Goal: Task Accomplishment & Management: Manage account settings

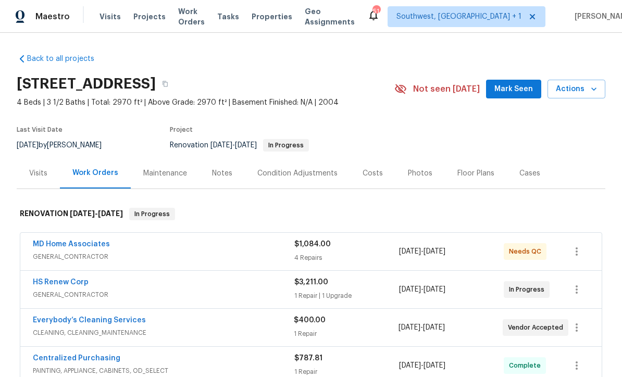
click at [142, 21] on span "Projects" at bounding box center [149, 16] width 32 height 10
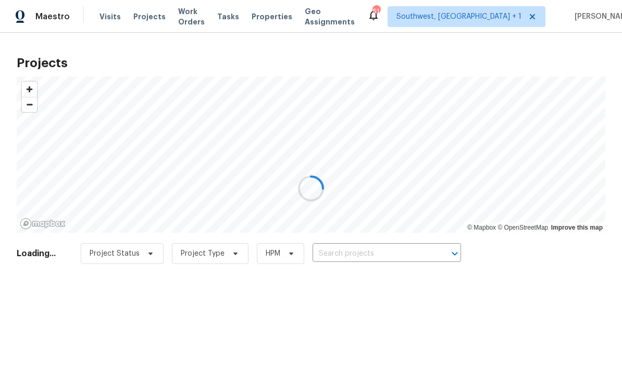
click at [377, 261] on div at bounding box center [311, 188] width 622 height 377
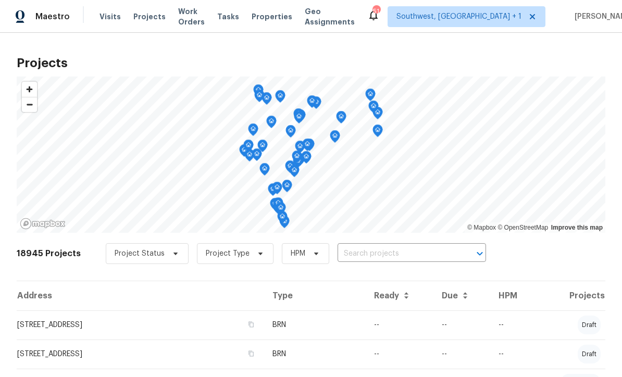
click at [374, 249] on input "text" at bounding box center [396, 254] width 119 height 16
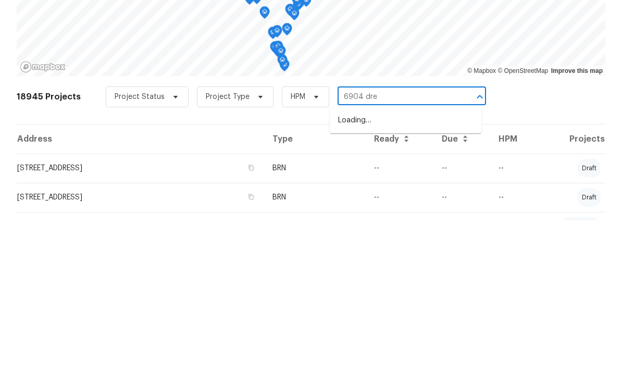
type input "6904 drew"
click at [408, 269] on li "[STREET_ADDRESS][PERSON_NAME]" at bounding box center [406, 277] width 152 height 17
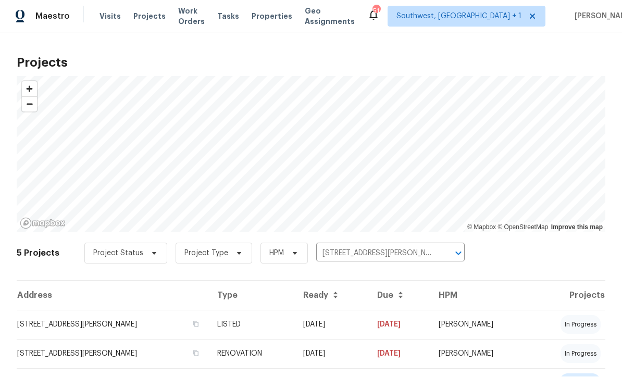
scroll to position [1, 0]
click at [335, 328] on td "[DATE]" at bounding box center [332, 324] width 74 height 29
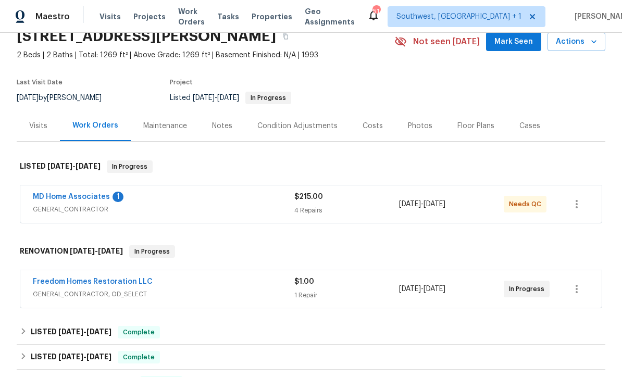
scroll to position [53, 0]
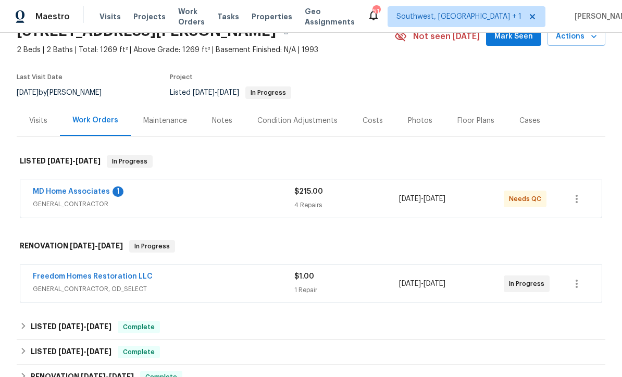
click at [48, 191] on link "MD Home Associates" at bounding box center [71, 191] width 77 height 7
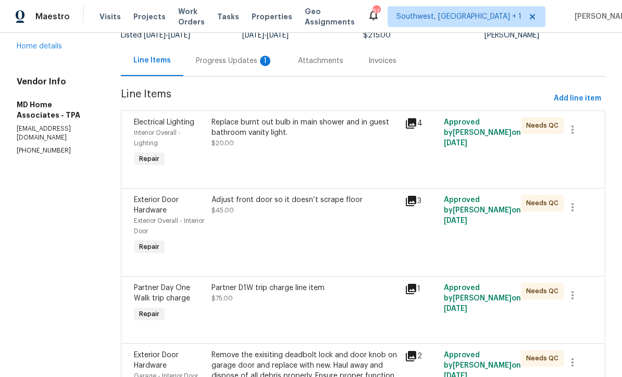
scroll to position [89, 0]
click at [346, 169] on div "Replace burnt out bulb in main shower and in guest bathroom vanity light. $20.00" at bounding box center [305, 144] width 194 height 58
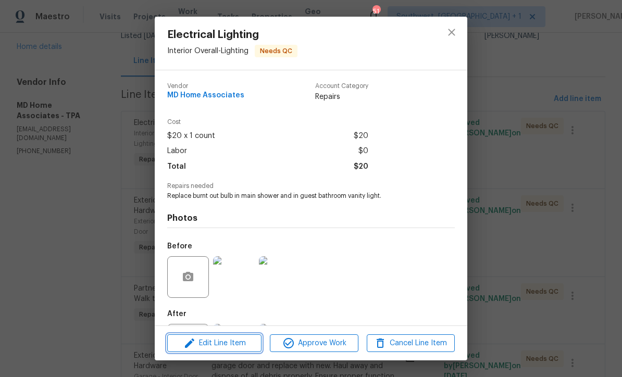
click at [245, 343] on span "Edit Line Item" at bounding box center [214, 343] width 88 height 13
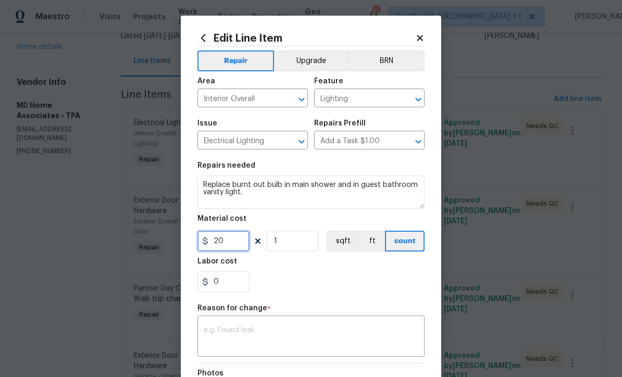
click at [227, 244] on input "20" at bounding box center [223, 241] width 52 height 21
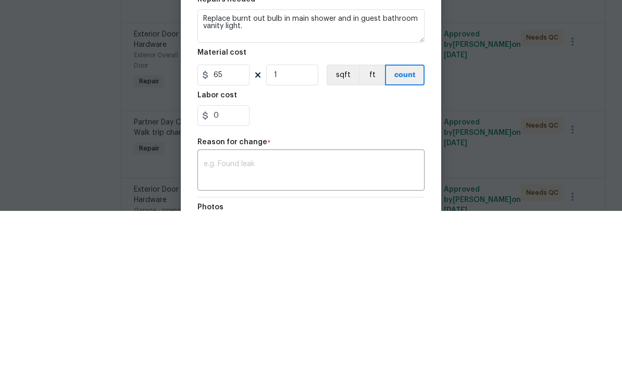
scroll to position [34, 0]
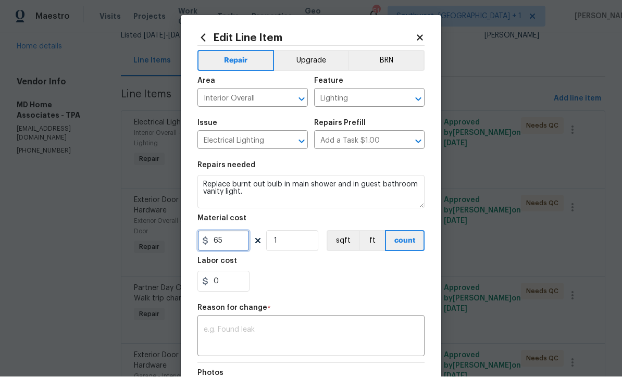
type input "65"
click at [211, 338] on textarea at bounding box center [311, 337] width 215 height 22
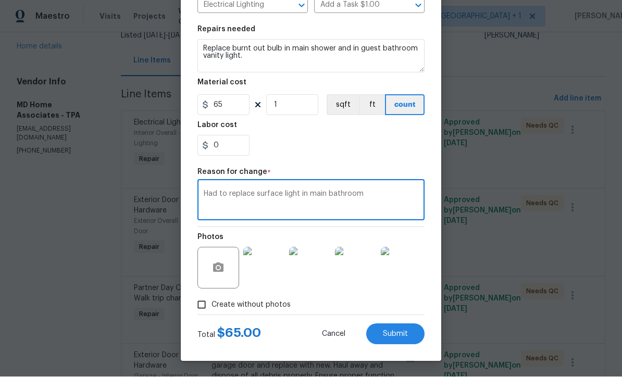
scroll to position [138, 0]
type textarea "Had to replace surface light in main bathroom"
click at [407, 342] on button "Submit" at bounding box center [395, 334] width 58 height 21
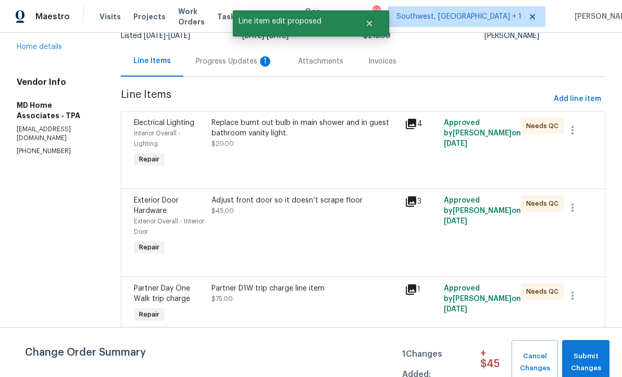
scroll to position [0, 0]
click at [586, 356] on span "Submit Changes" at bounding box center [585, 362] width 37 height 24
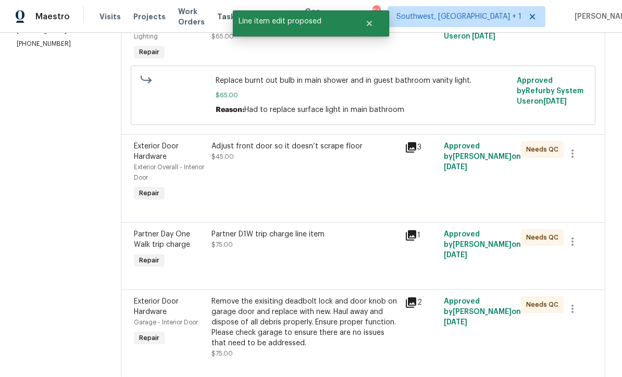
scroll to position [195, 0]
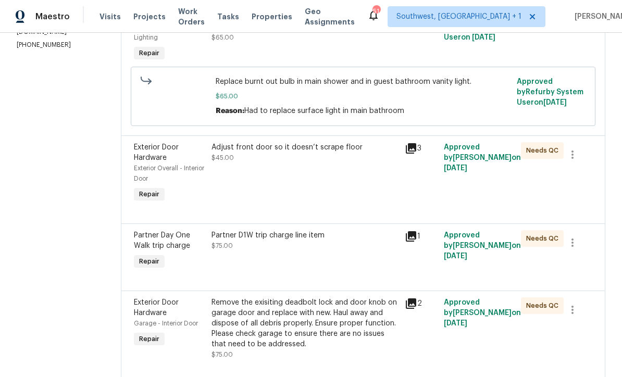
click at [337, 301] on div "Remove the exisiting deadbolt lock and door knob on garage door and replace wit…" at bounding box center [304, 323] width 187 height 52
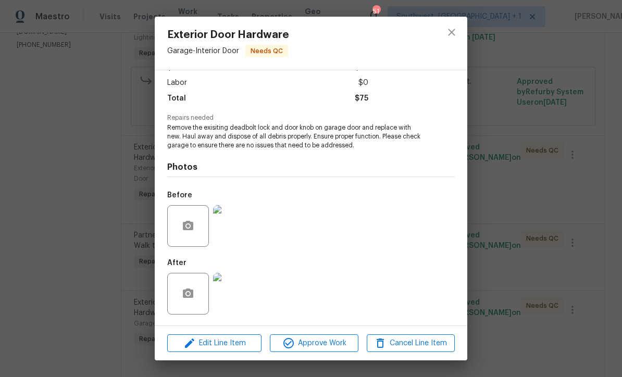
scroll to position [70, 0]
click at [231, 294] on img at bounding box center [234, 294] width 42 height 42
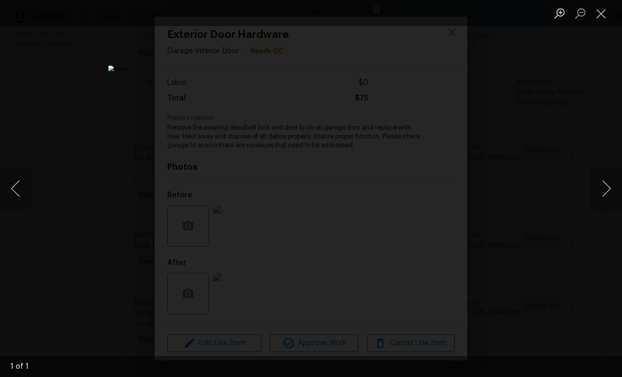
click at [605, 16] on button "Close lightbox" at bounding box center [600, 13] width 21 height 18
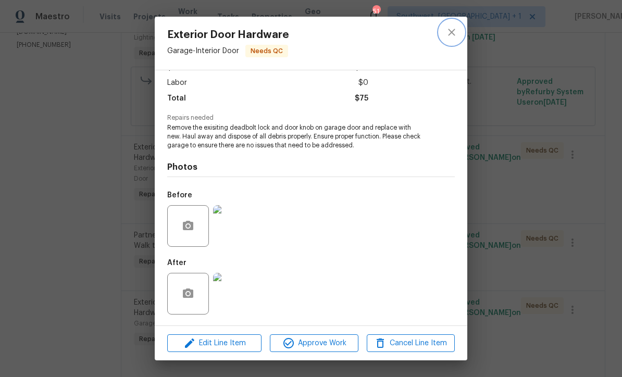
click at [456, 37] on icon "close" at bounding box center [451, 32] width 12 height 12
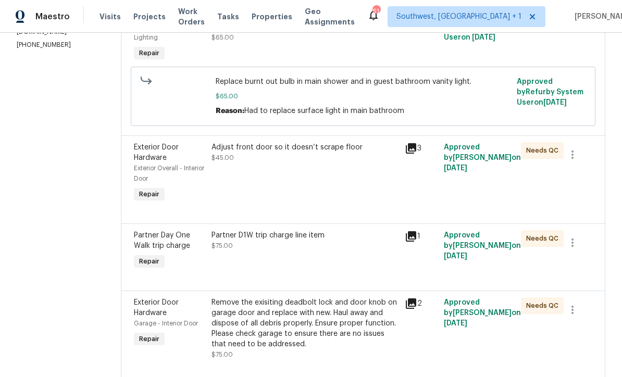
click at [370, 237] on div "Partner D1W trip charge line item $75.00" at bounding box center [305, 251] width 194 height 48
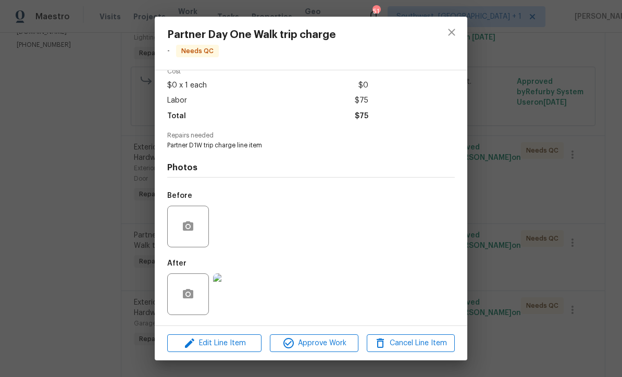
scroll to position [53, 0]
click at [247, 301] on img at bounding box center [234, 294] width 42 height 42
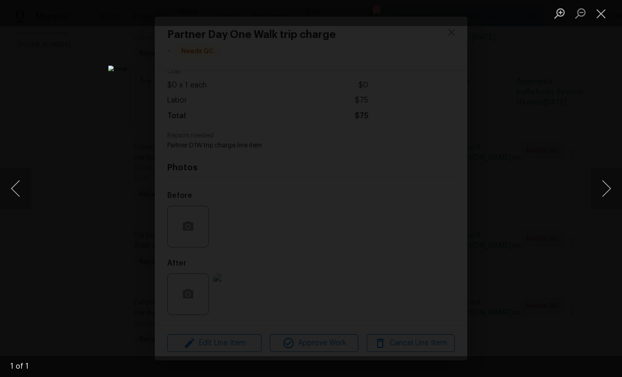
click at [600, 16] on button "Close lightbox" at bounding box center [600, 13] width 21 height 18
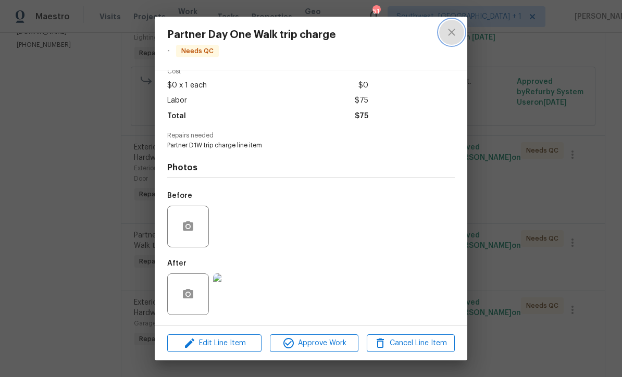
click at [452, 32] on icon "close" at bounding box center [451, 32] width 7 height 7
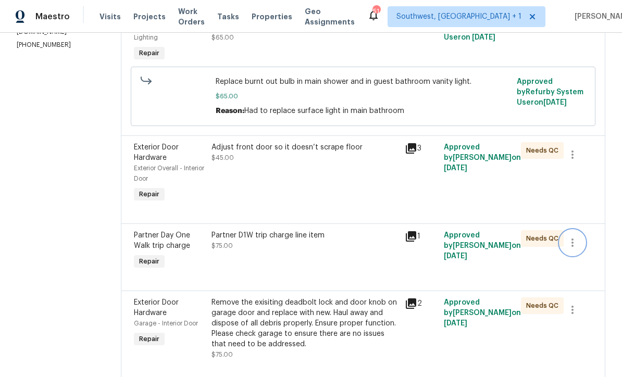
click at [575, 236] on icon "button" at bounding box center [572, 242] width 12 height 12
click at [581, 218] on li "Cancel" at bounding box center [581, 211] width 40 height 17
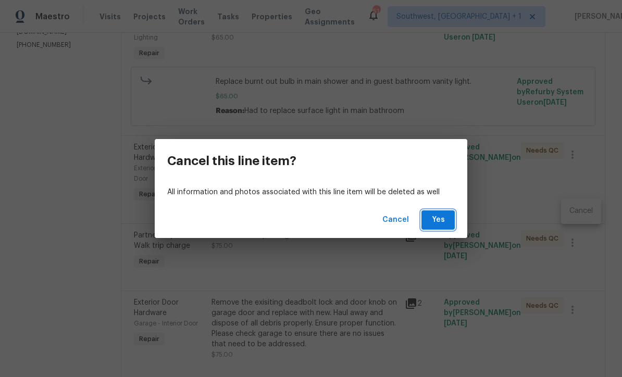
click at [442, 219] on span "Yes" at bounding box center [438, 219] width 17 height 13
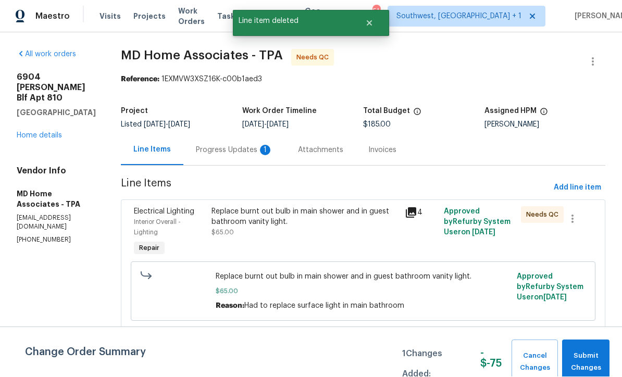
scroll to position [1, 0]
click at [588, 356] on span "Submit Changes" at bounding box center [585, 362] width 37 height 24
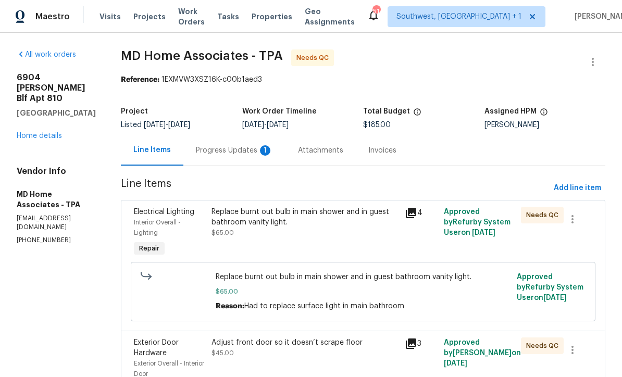
scroll to position [0, 0]
click at [223, 143] on div "Progress Updates 1" at bounding box center [234, 150] width 102 height 31
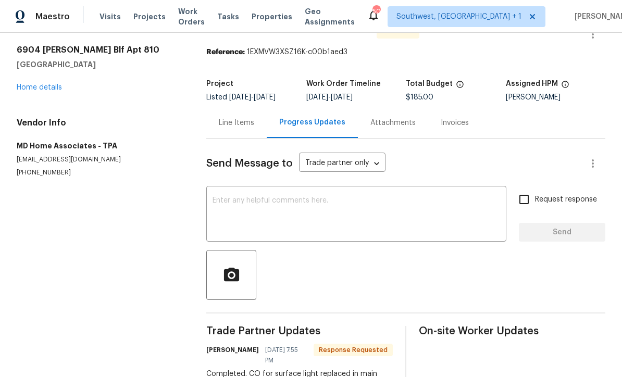
scroll to position [27, 0]
click at [227, 195] on div "x ​" at bounding box center [356, 215] width 300 height 53
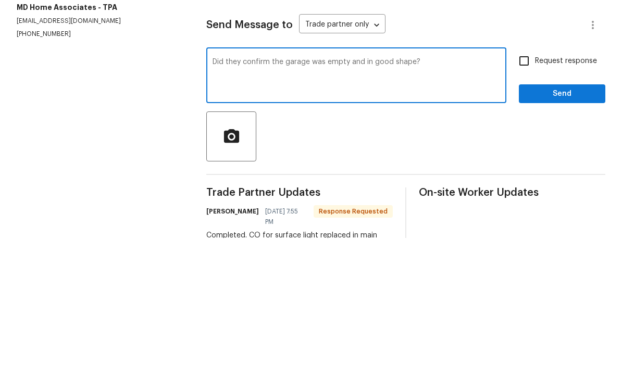
type textarea "Did they confirm the garage was empty and in good shape?"
click at [525, 189] on input "Request response" at bounding box center [524, 200] width 22 height 22
checkbox input "true"
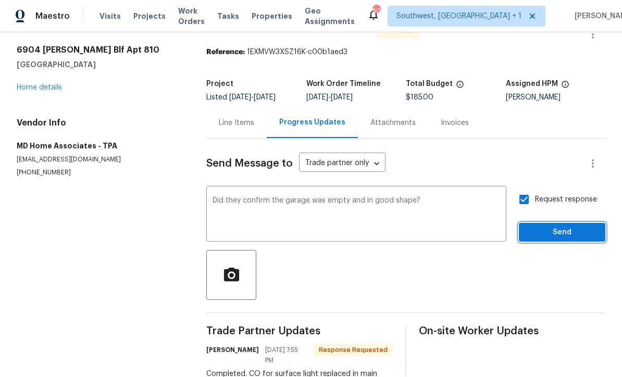
click at [556, 227] on span "Send" at bounding box center [562, 233] width 70 height 13
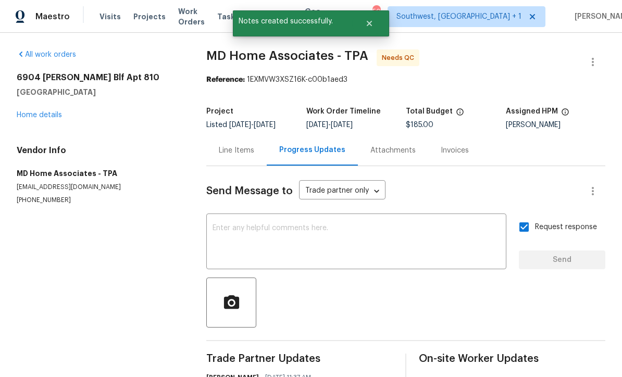
click at [40, 111] on link "Home details" at bounding box center [39, 114] width 45 height 7
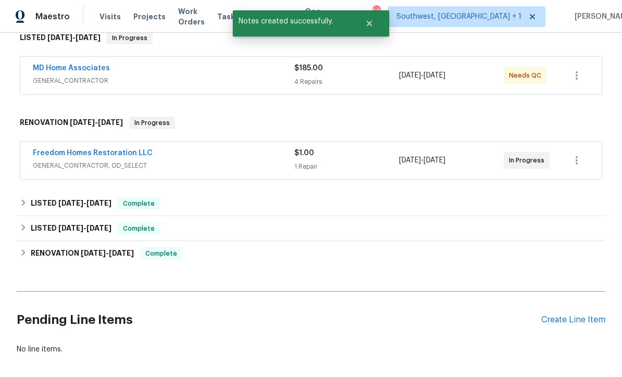
scroll to position [138, 0]
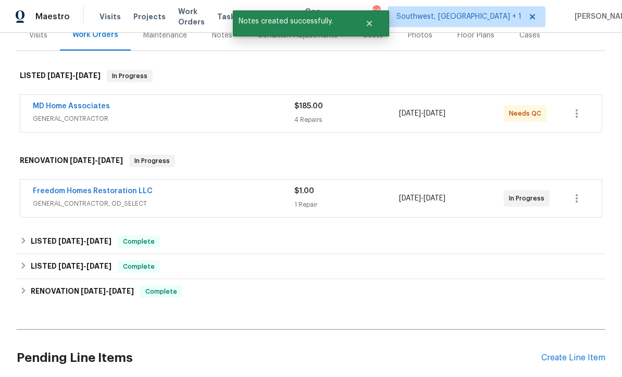
click at [358, 199] on div "1 Repair" at bounding box center [346, 204] width 105 height 10
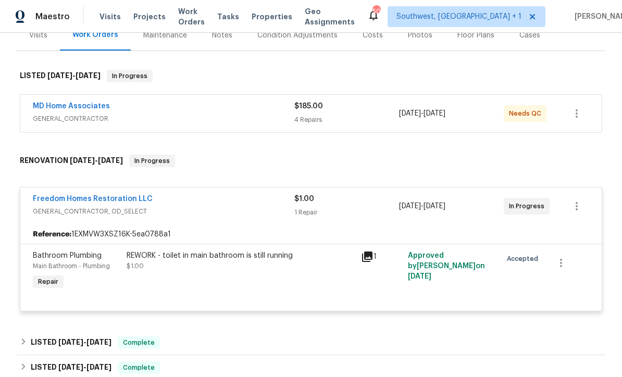
click at [44, 195] on link "Freedom Homes Restoration LLC" at bounding box center [93, 198] width 120 height 7
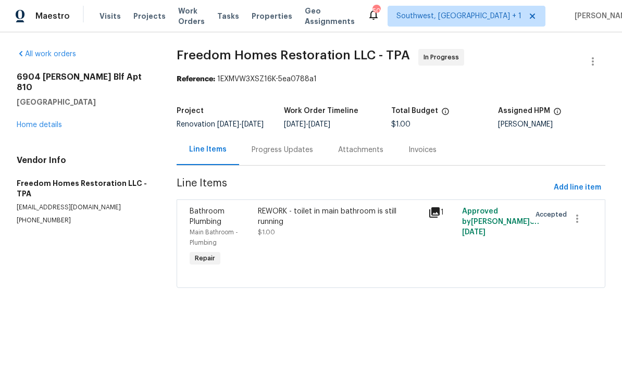
click at [257, 154] on div "Progress Updates" at bounding box center [281, 150] width 61 height 10
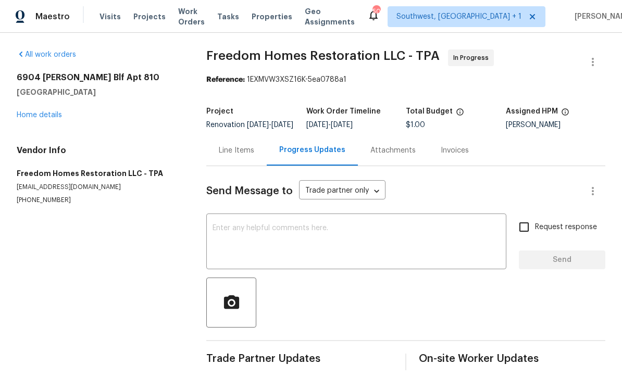
scroll to position [18, 0]
click at [220, 224] on textarea at bounding box center [355, 242] width 287 height 36
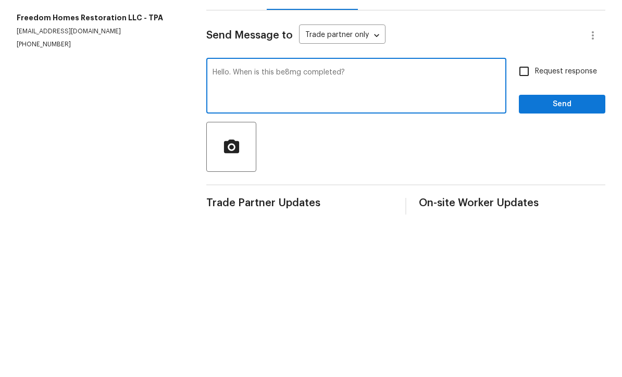
click at [292, 224] on textarea "Hello. When is this be8mg completed?" at bounding box center [355, 242] width 287 height 36
type textarea "Hello. When is this being completed?"
click at [530, 216] on input "Request response" at bounding box center [524, 227] width 22 height 22
checkbox input "true"
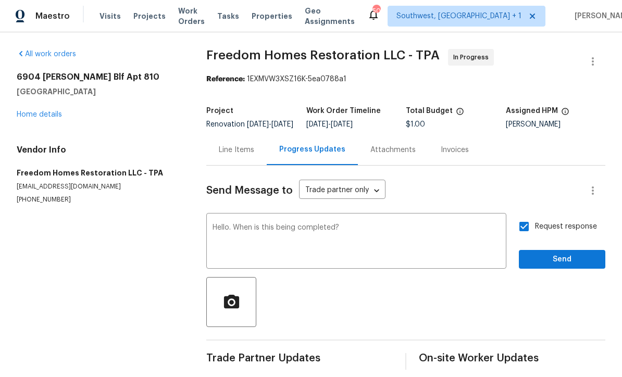
click at [441, 224] on textarea "Hello. When is this being completed?" at bounding box center [355, 242] width 287 height 36
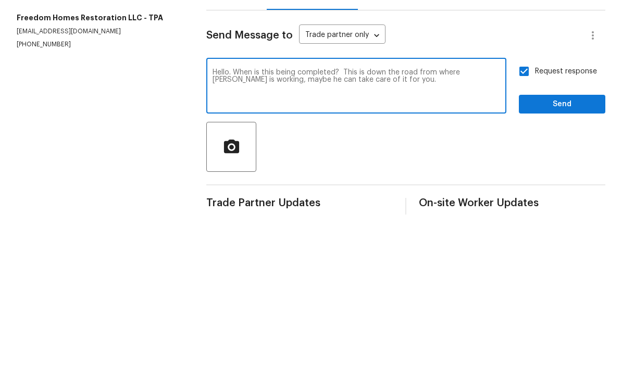
type textarea "Hello. When is this being completed? This is down the road from where [PERSON_N…"
click at [562, 254] on span "Send" at bounding box center [562, 260] width 70 height 13
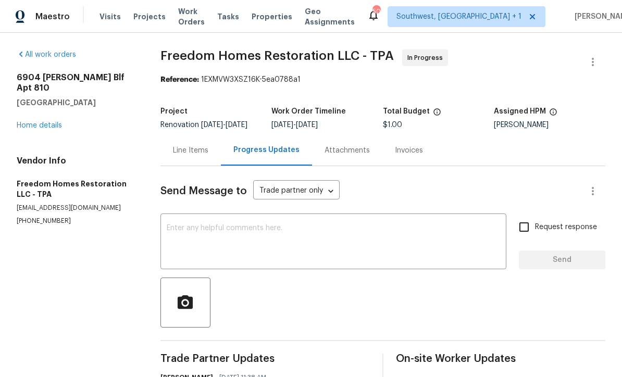
click at [27, 122] on link "Home details" at bounding box center [39, 125] width 45 height 7
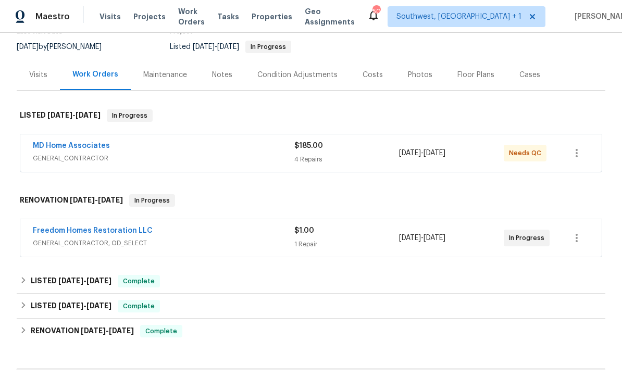
scroll to position [95, 0]
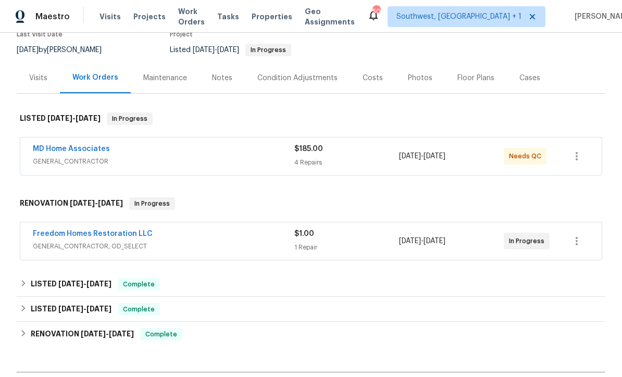
click at [43, 150] on link "MD Home Associates" at bounding box center [71, 148] width 77 height 7
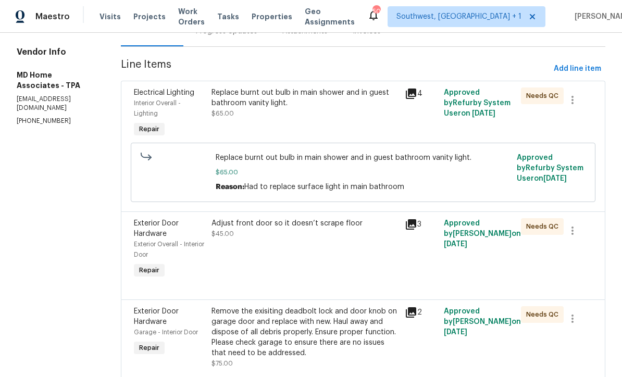
scroll to position [125, 0]
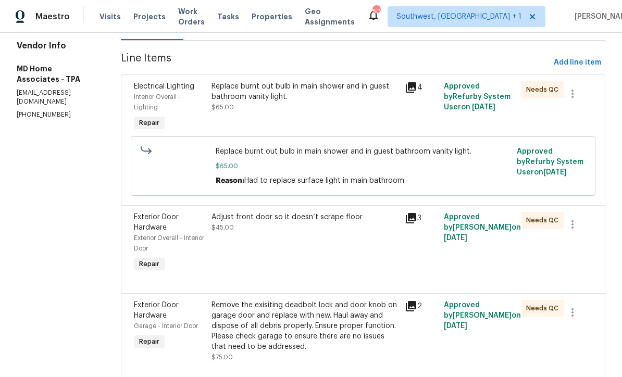
click at [341, 106] on div "Replace burnt out bulb in main shower and in guest bathroom vanity light. $65.00" at bounding box center [304, 96] width 187 height 31
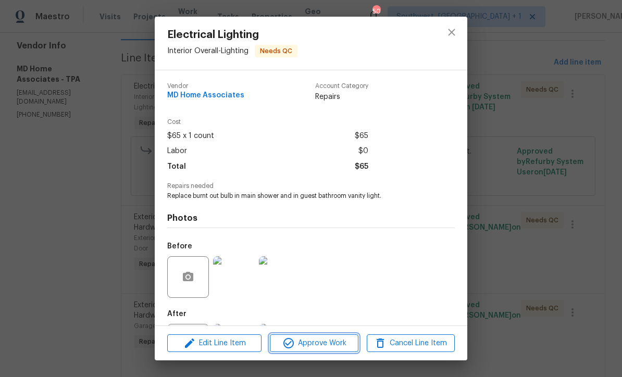
click at [335, 347] on span "Approve Work" at bounding box center [314, 343] width 82 height 13
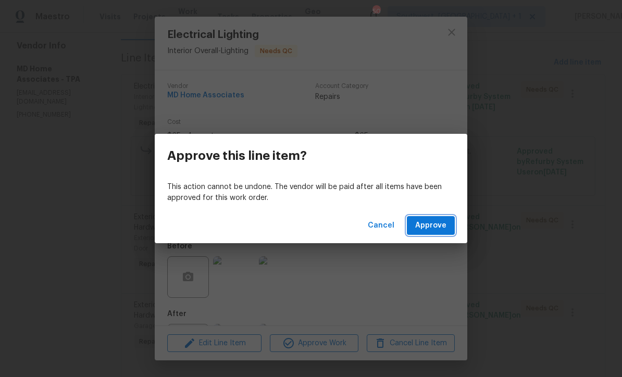
click at [438, 233] on button "Approve" at bounding box center [431, 225] width 48 height 19
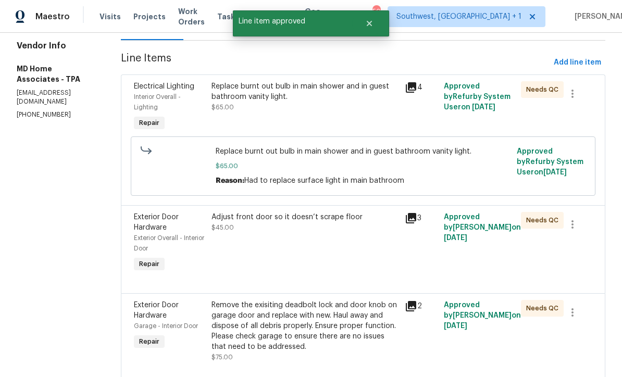
scroll to position [0, 0]
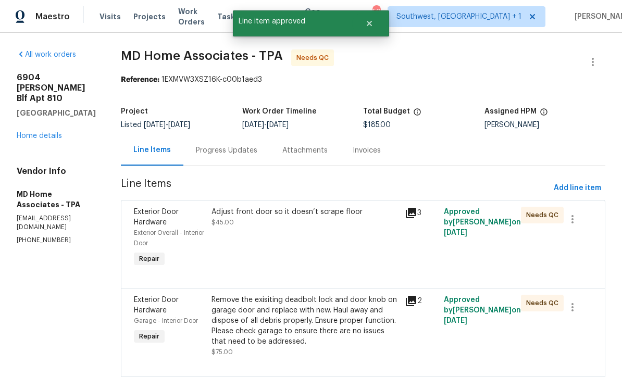
click at [325, 249] on div "Adjust front door so it doesn’t scrape floor $45.00" at bounding box center [305, 238] width 194 height 69
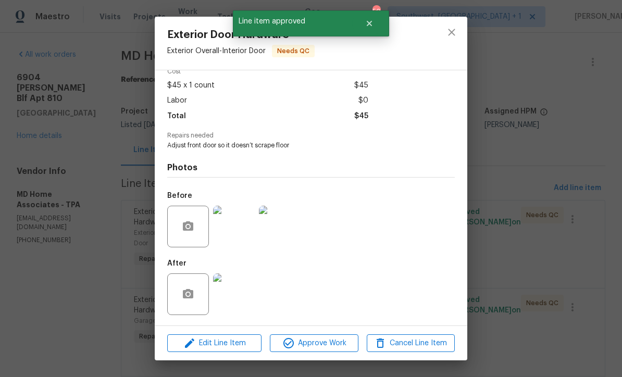
scroll to position [53, 0]
click at [328, 347] on span "Approve Work" at bounding box center [314, 343] width 82 height 13
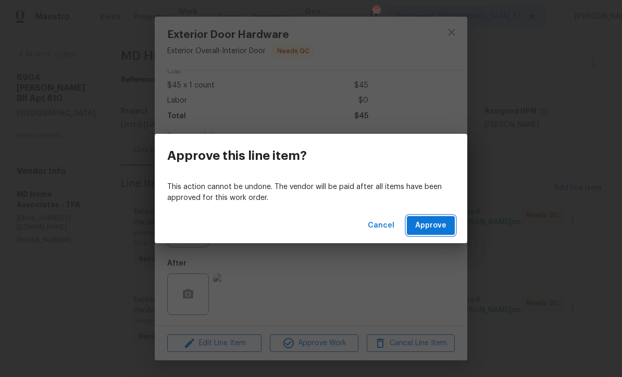
click at [433, 226] on span "Approve" at bounding box center [430, 225] width 31 height 13
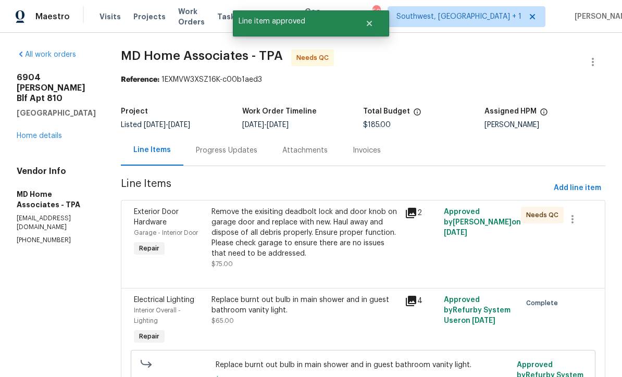
scroll to position [0, 0]
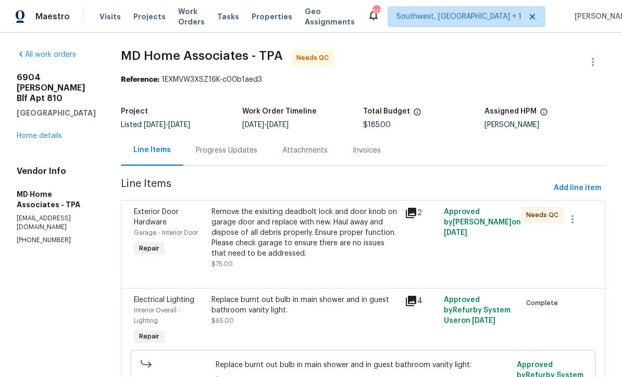
click at [140, 20] on span "Projects" at bounding box center [149, 16] width 32 height 10
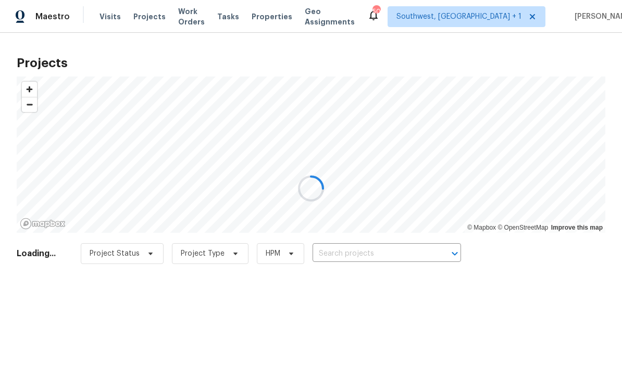
click at [378, 261] on div at bounding box center [311, 188] width 622 height 377
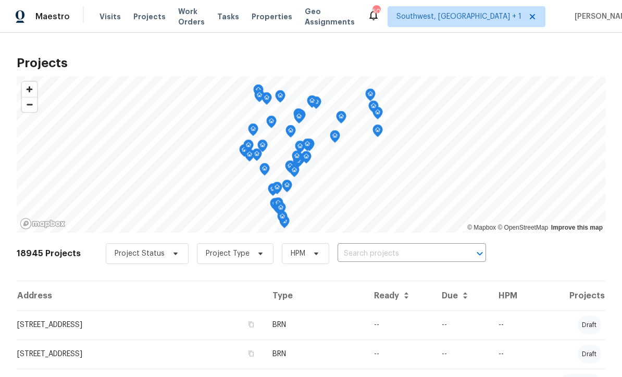
click at [375, 258] on input "text" at bounding box center [396, 254] width 119 height 16
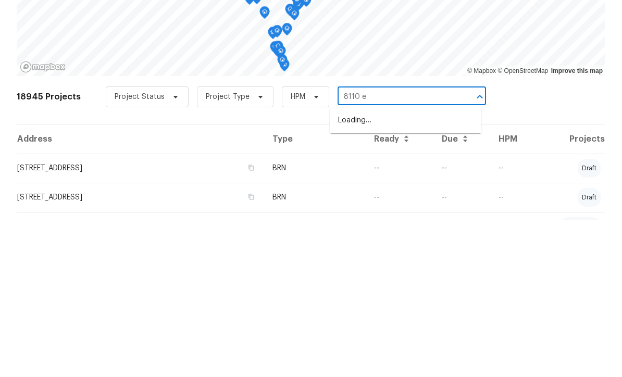
type input "8110 en"
click at [402, 269] on li "[STREET_ADDRESS]" at bounding box center [406, 277] width 152 height 17
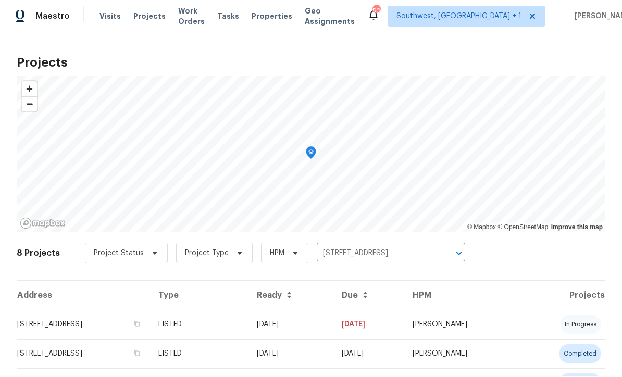
scroll to position [1, 0]
click at [333, 328] on td "[DATE]" at bounding box center [290, 324] width 85 height 29
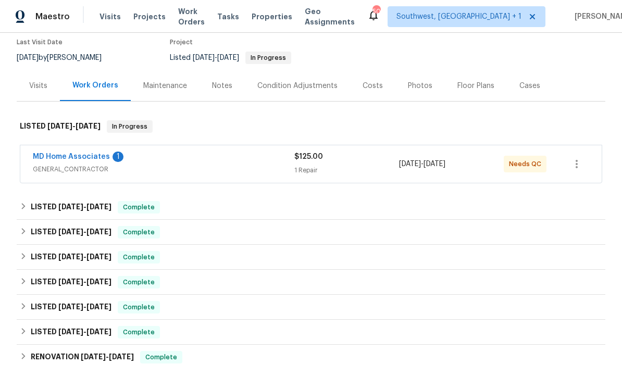
scroll to position [86, 0]
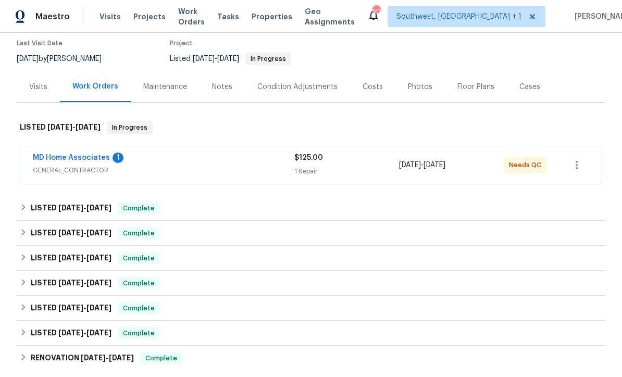
click at [48, 157] on link "MD Home Associates" at bounding box center [71, 157] width 77 height 7
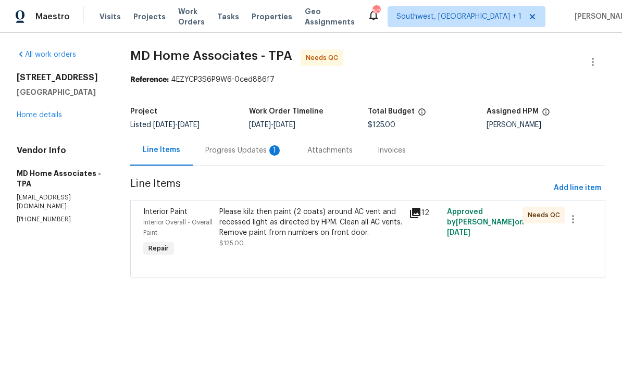
click at [359, 247] on div "Please kilz then paint (2 coats) around AC vent and recessed light as directed …" at bounding box center [310, 228] width 183 height 42
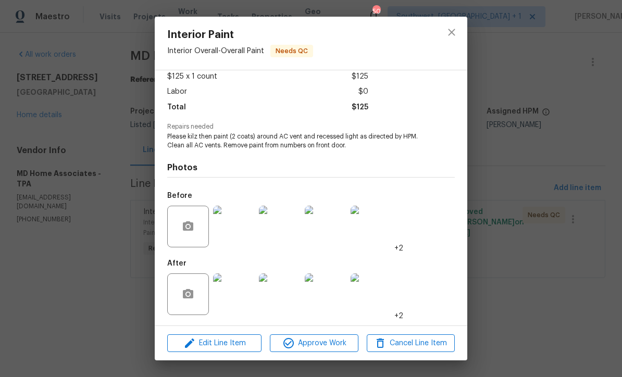
scroll to position [61, 0]
click at [235, 293] on img at bounding box center [234, 294] width 42 height 42
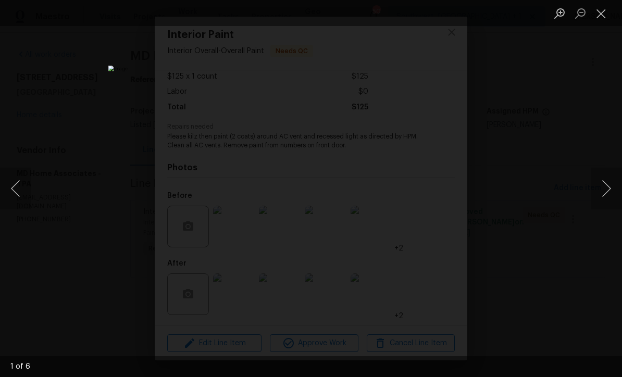
click at [606, 196] on button "Next image" at bounding box center [605, 189] width 31 height 42
click at [607, 188] on button "Next image" at bounding box center [605, 189] width 31 height 42
click at [609, 194] on button "Next image" at bounding box center [605, 189] width 31 height 42
click at [608, 197] on button "Next image" at bounding box center [605, 189] width 31 height 42
click at [609, 201] on button "Next image" at bounding box center [605, 189] width 31 height 42
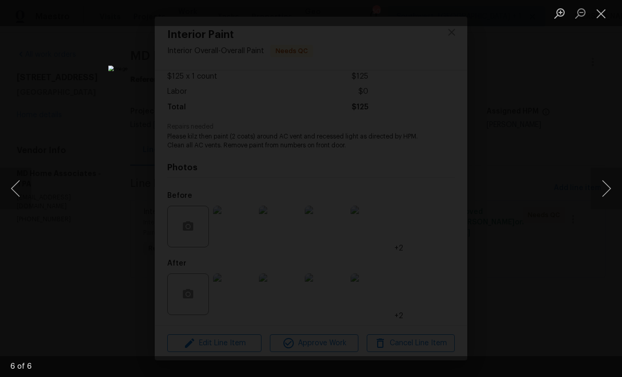
click at [611, 202] on button "Next image" at bounding box center [605, 189] width 31 height 42
click at [607, 14] on button "Close lightbox" at bounding box center [600, 13] width 21 height 18
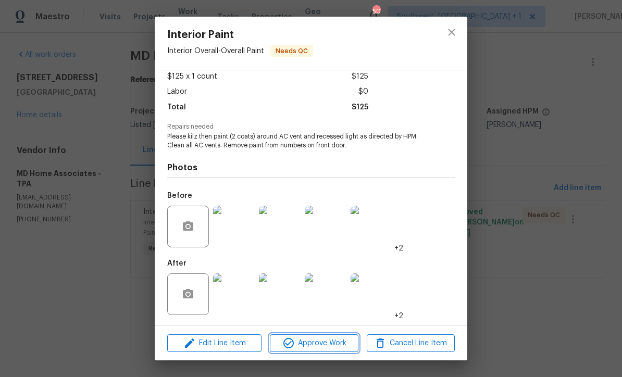
click at [330, 347] on span "Approve Work" at bounding box center [314, 343] width 82 height 13
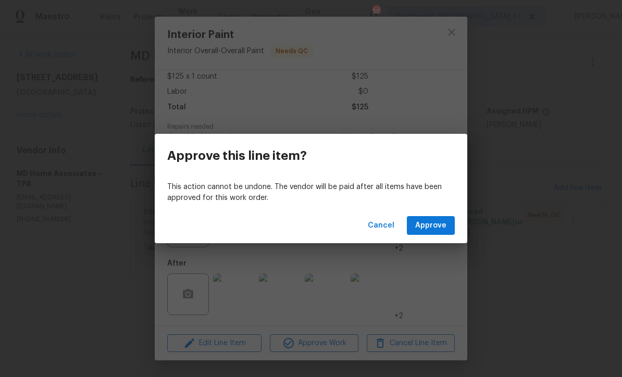
click at [442, 230] on span "Approve" at bounding box center [430, 225] width 31 height 13
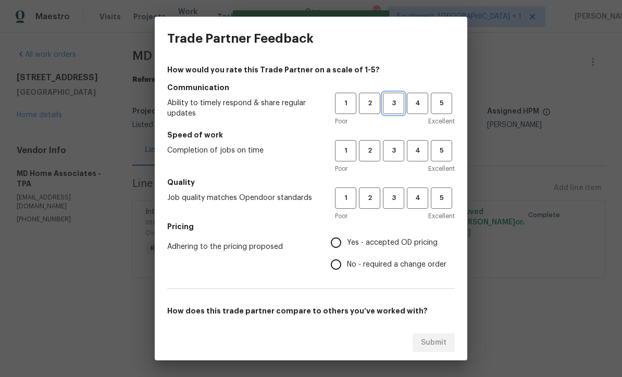
click at [393, 106] on span "3" at bounding box center [393, 103] width 19 height 12
click at [398, 206] on button "3" at bounding box center [393, 197] width 21 height 21
click at [394, 158] on button "3" at bounding box center [393, 150] width 21 height 21
click at [338, 254] on input "No - required a change order" at bounding box center [336, 265] width 22 height 22
radio input "true"
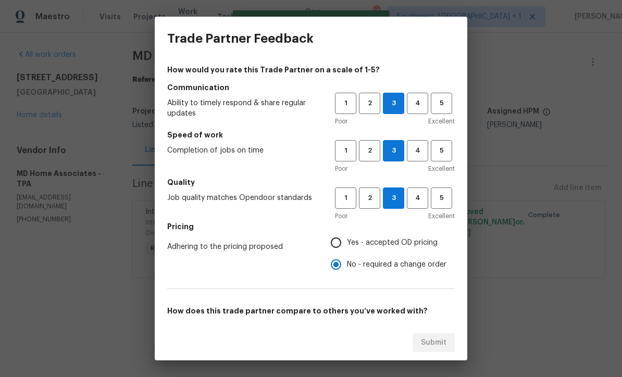
click at [336, 267] on input "No - required a change order" at bounding box center [336, 265] width 22 height 22
click at [339, 242] on input "Yes - accepted OD pricing" at bounding box center [336, 243] width 22 height 22
radio input "true"
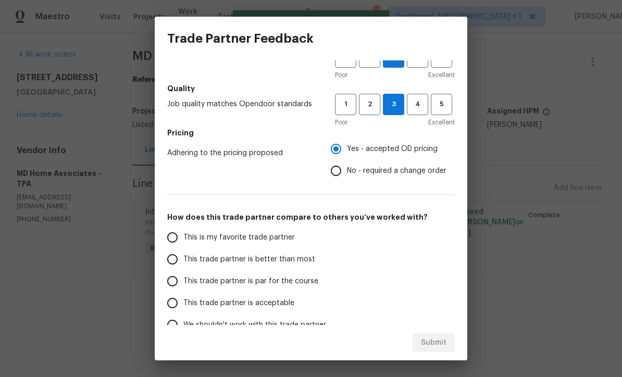
scroll to position [92, 0]
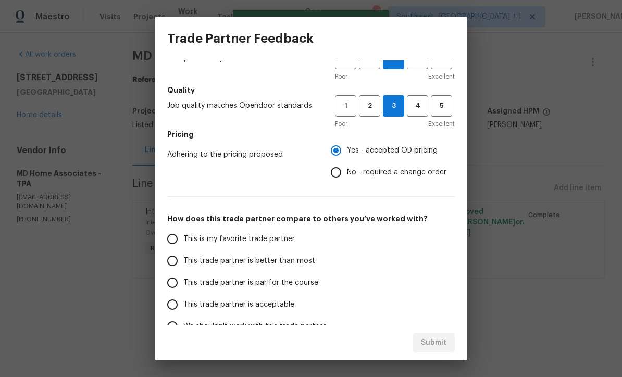
click at [173, 280] on input "This trade partner is par for the course" at bounding box center [172, 283] width 22 height 22
radio input "false"
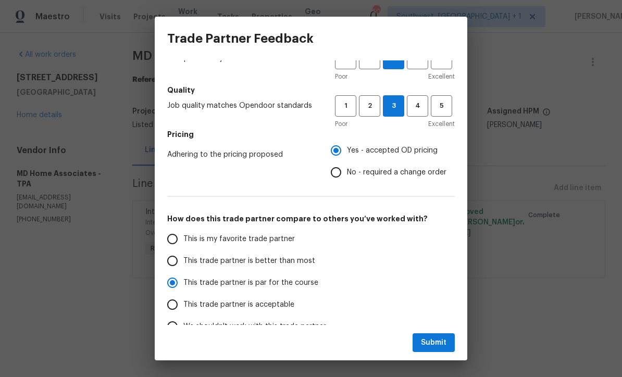
click at [178, 257] on input "This trade partner is better than most" at bounding box center [172, 261] width 22 height 22
click at [446, 345] on button "Submit" at bounding box center [433, 342] width 42 height 19
radio input "true"
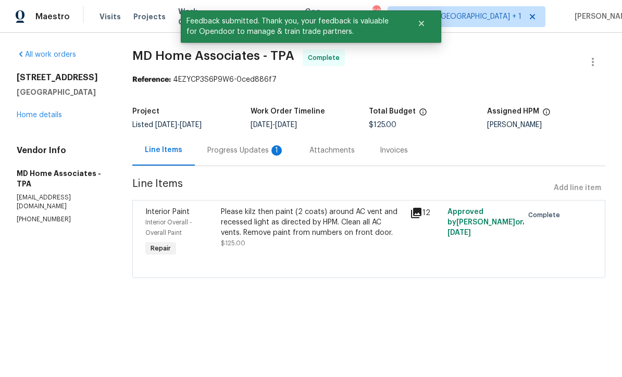
click at [254, 150] on div "Progress Updates 1" at bounding box center [245, 150] width 77 height 10
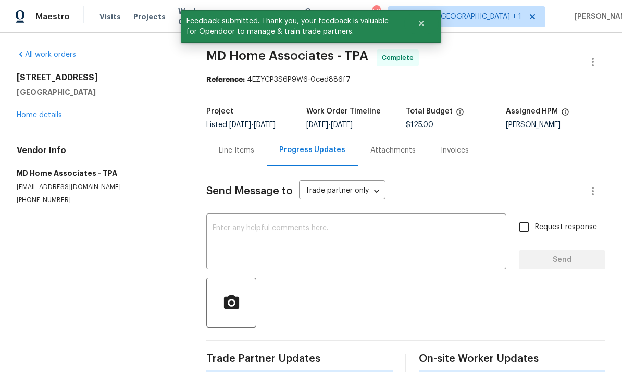
click at [322, 240] on textarea at bounding box center [355, 242] width 287 height 36
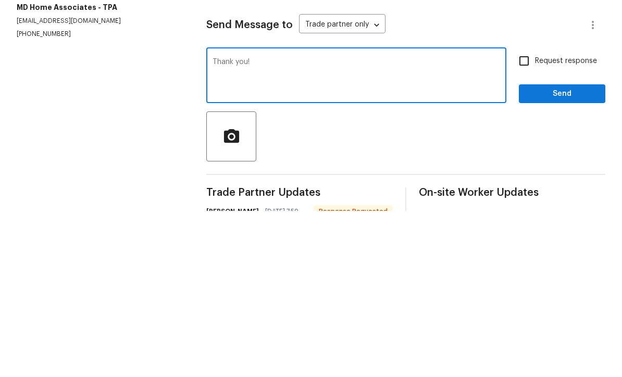
type textarea "Thank you!"
click at [524, 216] on input "Request response" at bounding box center [524, 227] width 22 height 22
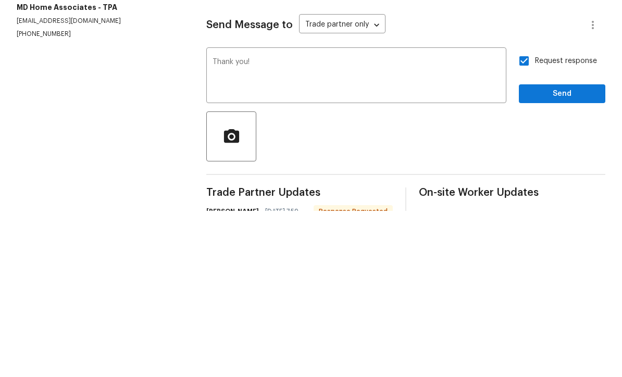
scroll to position [34, 0]
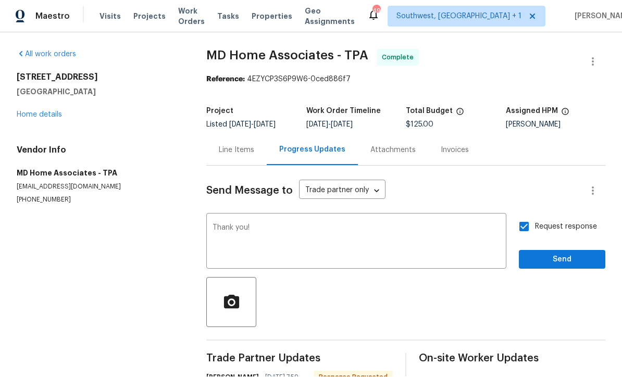
click at [529, 216] on input "Request response" at bounding box center [524, 227] width 22 height 22
checkbox input "false"
click at [547, 254] on span "Send" at bounding box center [562, 260] width 70 height 13
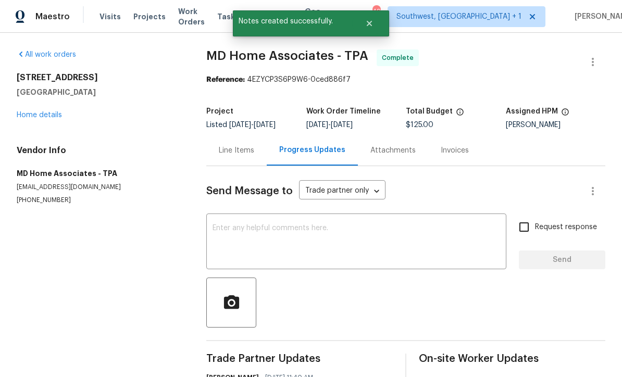
click at [42, 111] on link "Home details" at bounding box center [39, 114] width 45 height 7
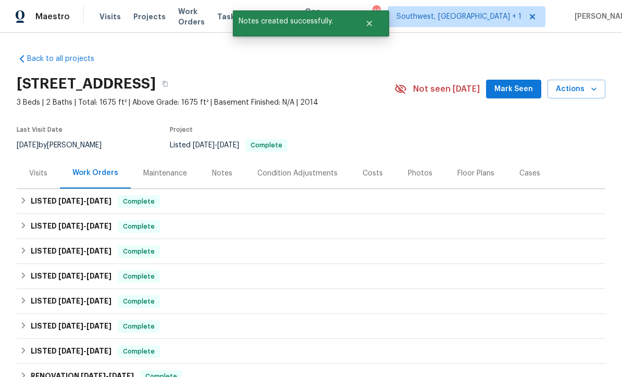
click at [190, 20] on span "Work Orders" at bounding box center [191, 16] width 27 height 21
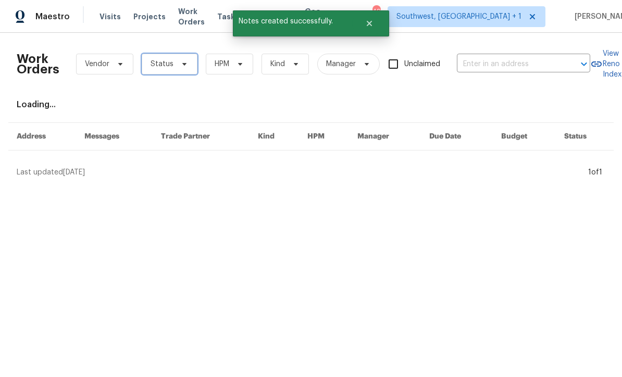
click at [162, 59] on span "Status" at bounding box center [161, 64] width 23 height 10
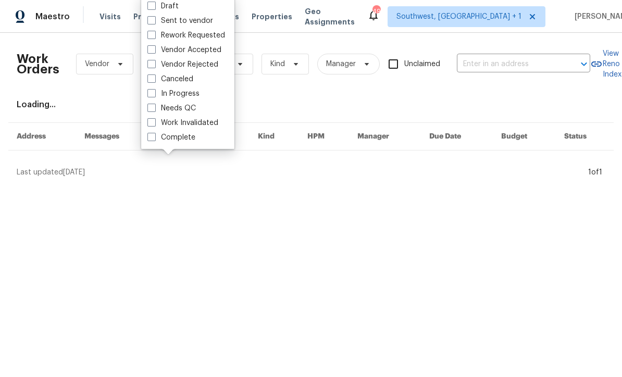
click at [153, 106] on span at bounding box center [151, 108] width 8 height 8
click at [153, 106] on input "Needs QC" at bounding box center [150, 106] width 7 height 7
checkbox input "true"
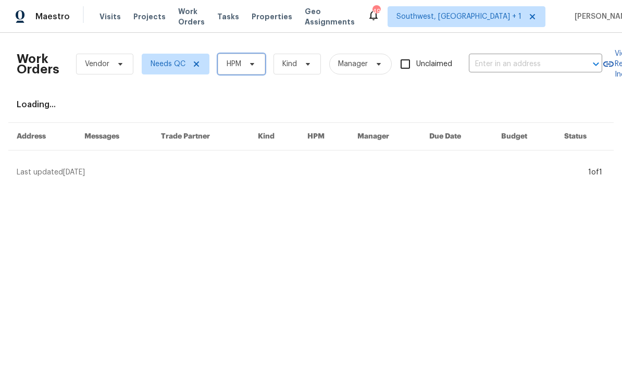
click at [232, 63] on span "HPM" at bounding box center [234, 64] width 15 height 10
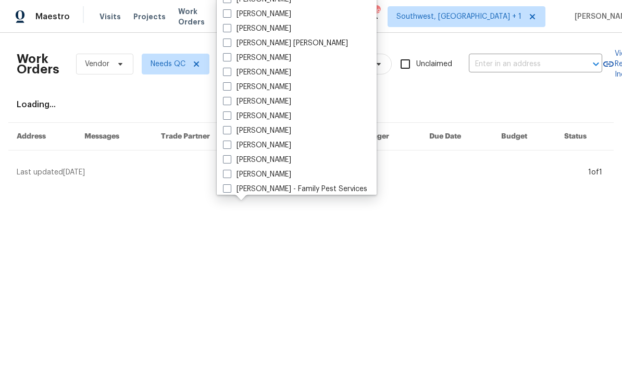
scroll to position [65, 0]
click at [224, 145] on span at bounding box center [227, 145] width 8 height 8
click at [224, 145] on input "[PERSON_NAME]" at bounding box center [226, 144] width 7 height 7
checkbox input "true"
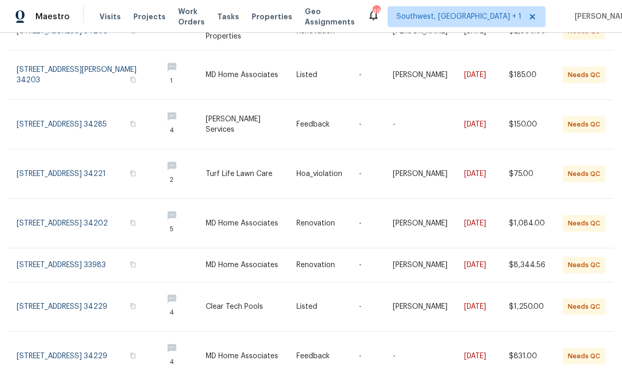
scroll to position [147, 0]
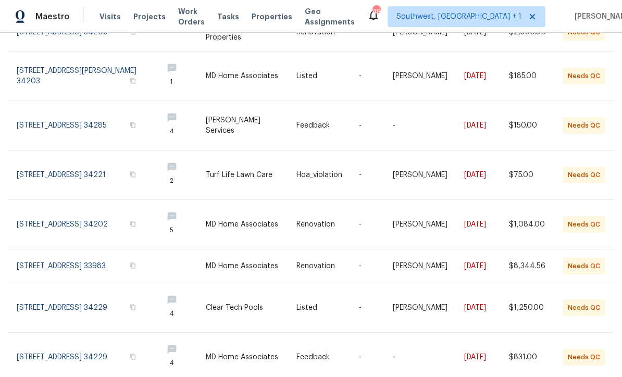
click at [304, 221] on link at bounding box center [327, 224] width 62 height 49
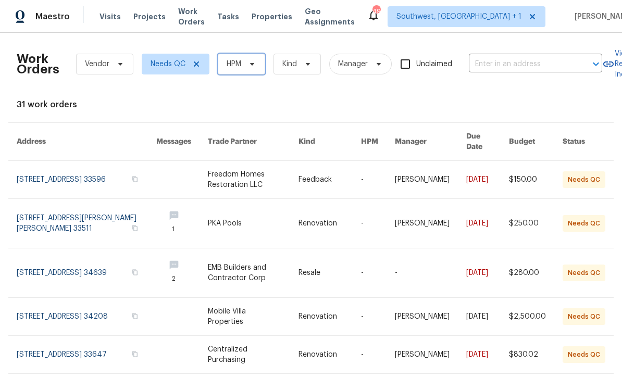
click at [237, 67] on span "HPM" at bounding box center [234, 64] width 15 height 10
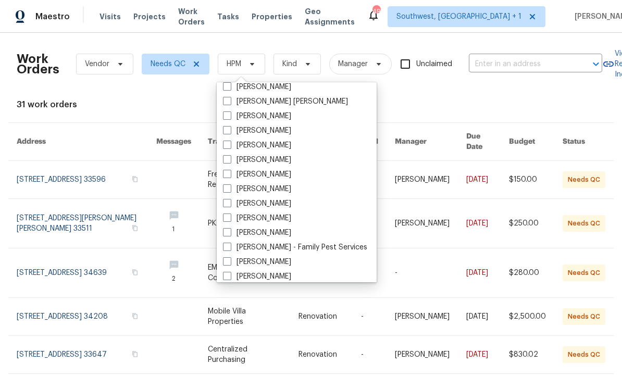
scroll to position [94, 0]
click at [224, 207] on span at bounding box center [227, 203] width 8 height 8
click at [224, 206] on input "[PERSON_NAME]" at bounding box center [226, 202] width 7 height 7
checkbox input "true"
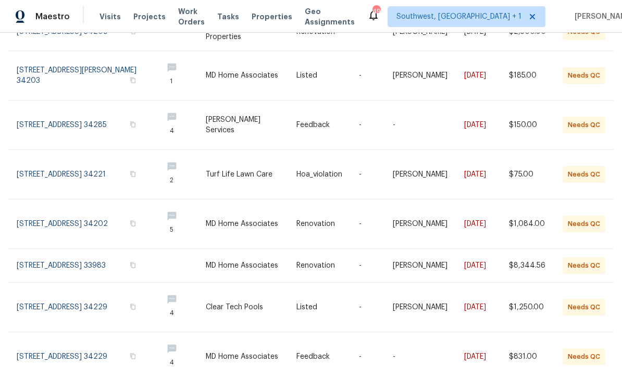
scroll to position [147, 0]
